Goal: Complete application form

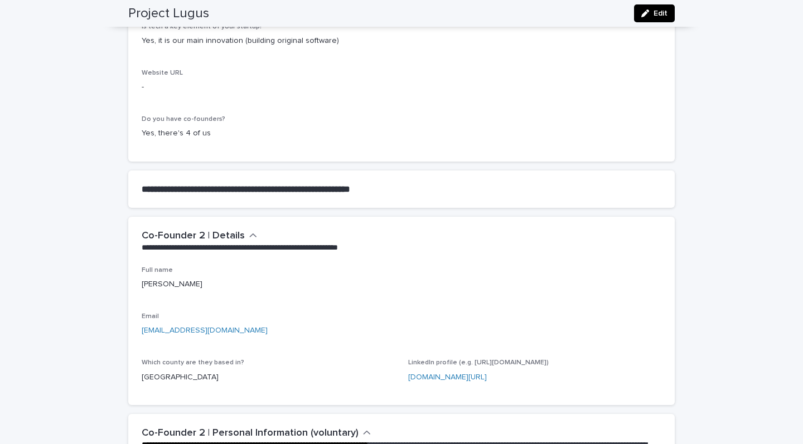
scroll to position [174, 0]
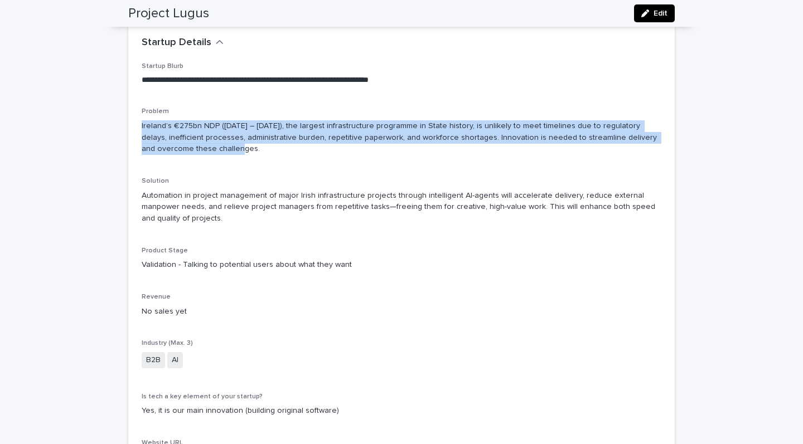
click at [659, 18] on button "Edit" at bounding box center [654, 13] width 41 height 18
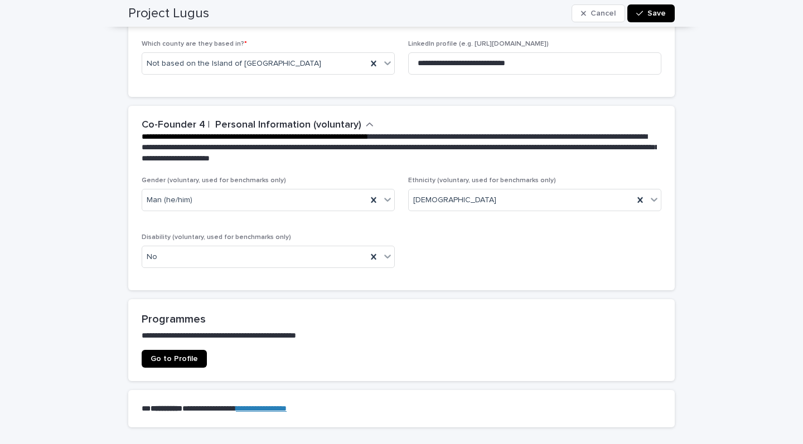
scroll to position [1875, 0]
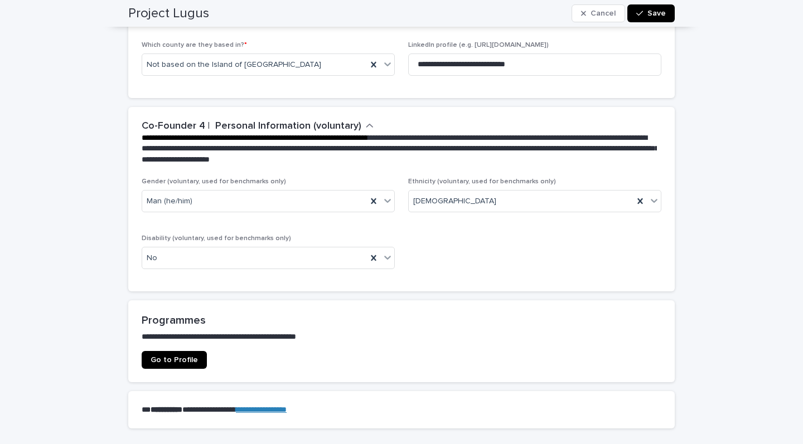
click at [666, 11] on button "Save" at bounding box center [650, 13] width 47 height 18
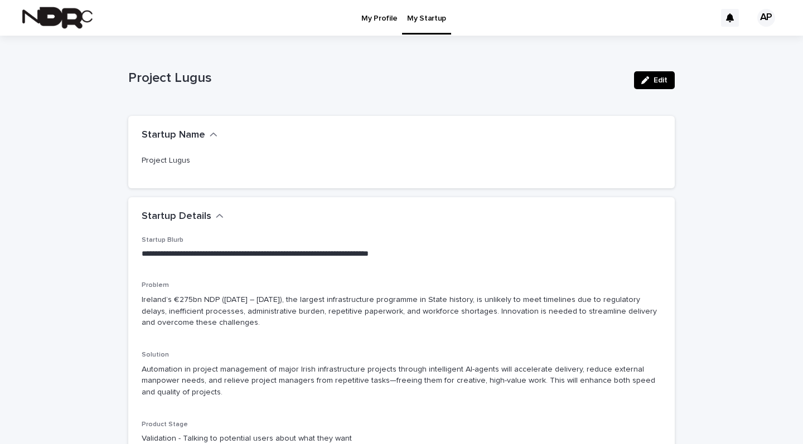
scroll to position [0, 0]
click at [382, 16] on p "My Profile" at bounding box center [379, 11] width 36 height 23
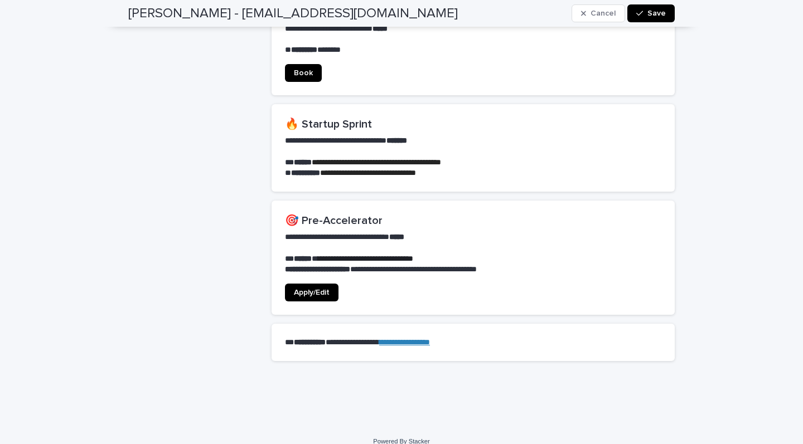
scroll to position [815, 0]
click at [300, 289] on span "Apply/Edit" at bounding box center [312, 293] width 36 height 8
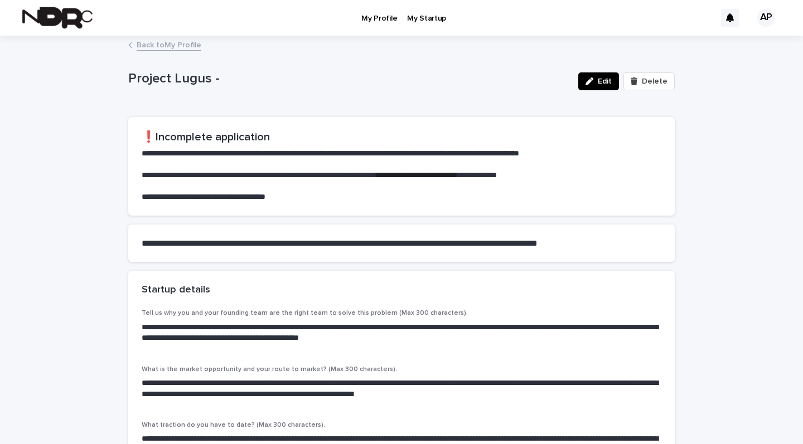
click at [606, 77] on span "Edit" at bounding box center [605, 81] width 14 height 8
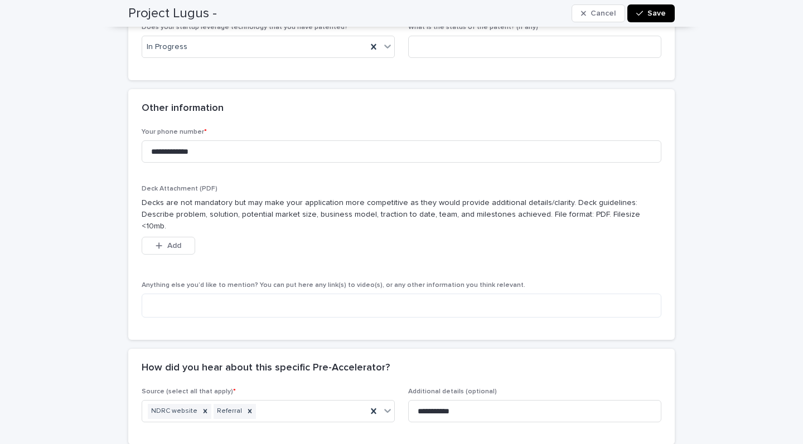
scroll to position [734, 0]
click at [173, 242] on span "Add" at bounding box center [174, 246] width 14 height 8
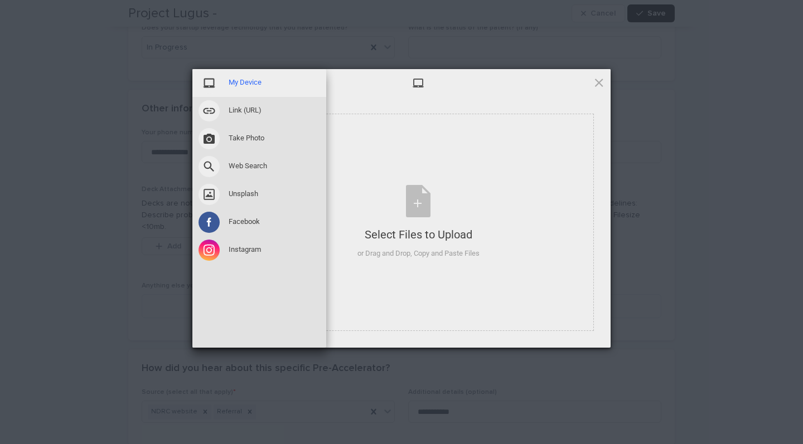
click at [240, 79] on span "My Device" at bounding box center [245, 82] width 33 height 10
click at [245, 81] on span "My Device" at bounding box center [245, 82] width 33 height 10
click at [200, 82] on span at bounding box center [208, 82] width 21 height 21
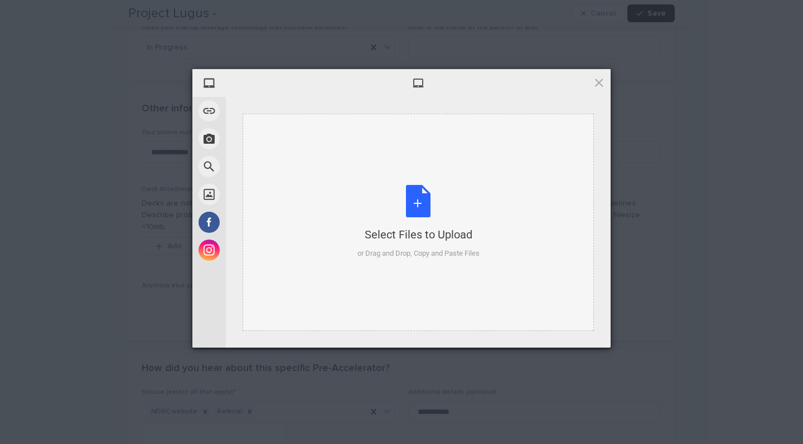
click at [473, 177] on div "Select Files to Upload or Drag and Drop, Copy and Paste Files" at bounding box center [417, 222] width 351 height 217
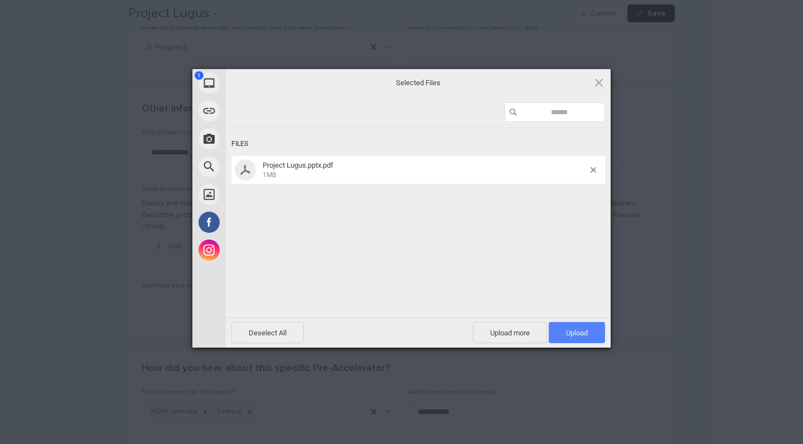
click at [570, 334] on span "Upload 1" at bounding box center [577, 333] width 22 height 8
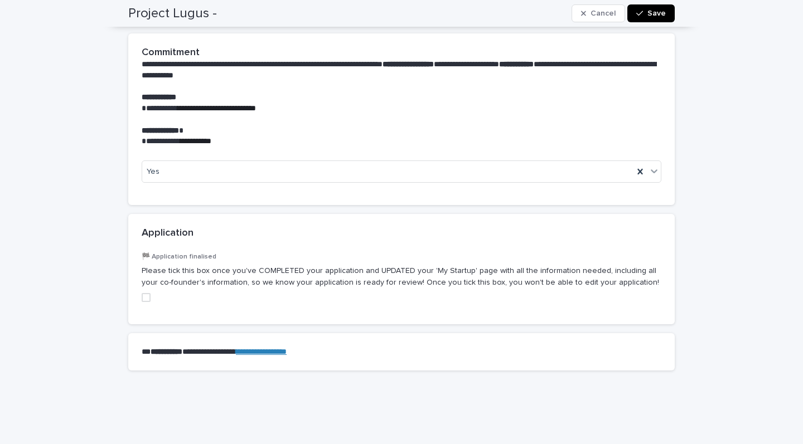
scroll to position [1194, 0]
click at [143, 294] on span at bounding box center [146, 298] width 9 height 9
click at [646, 11] on div "button" at bounding box center [641, 13] width 11 height 8
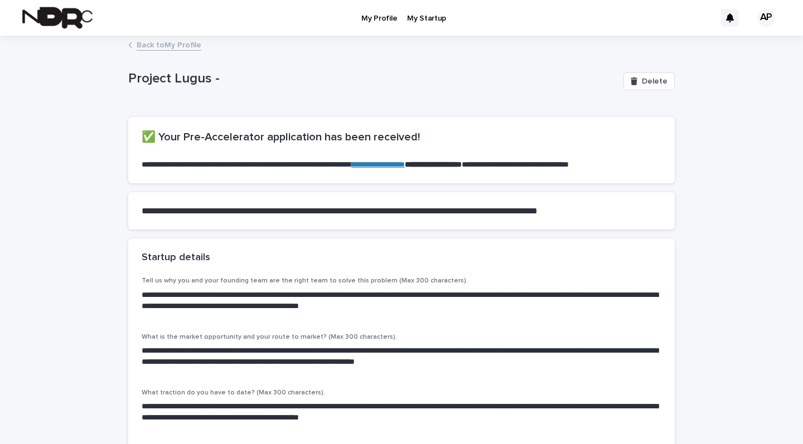
scroll to position [0, 0]
